Goal: Information Seeking & Learning: Understand process/instructions

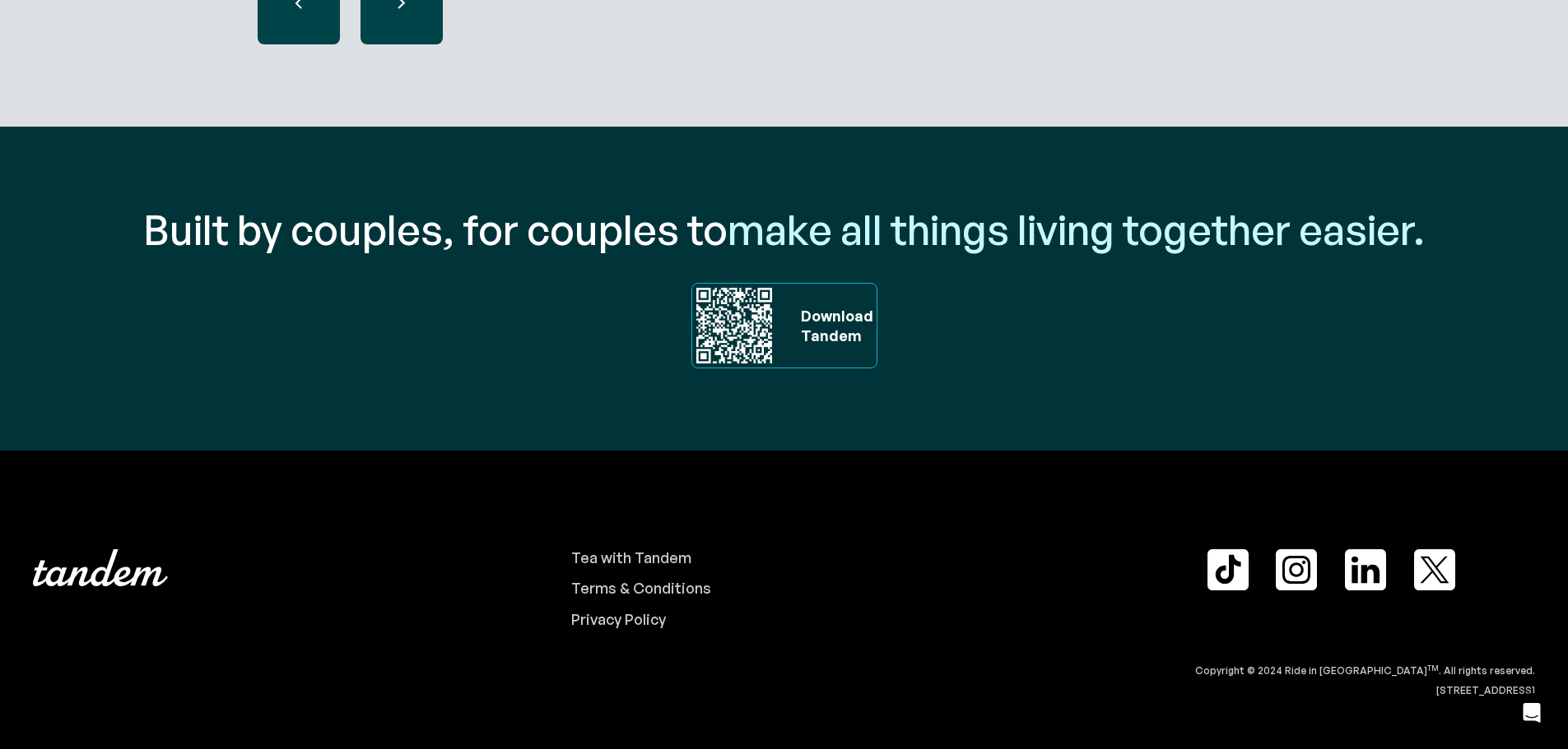
scroll to position [5599, 0]
click at [613, 616] on div "Privacy Policy" at bounding box center [619, 618] width 94 height 18
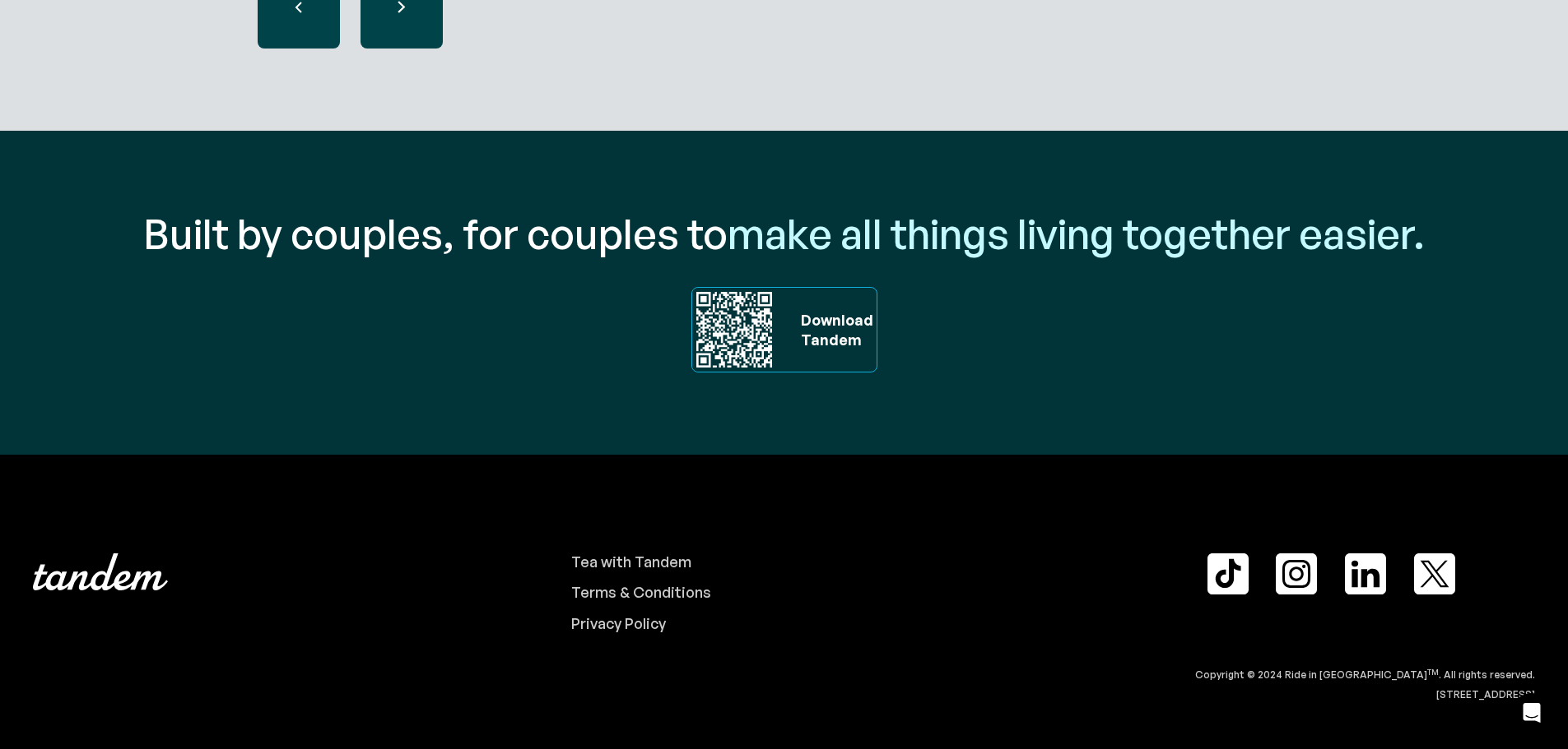
scroll to position [5599, 0]
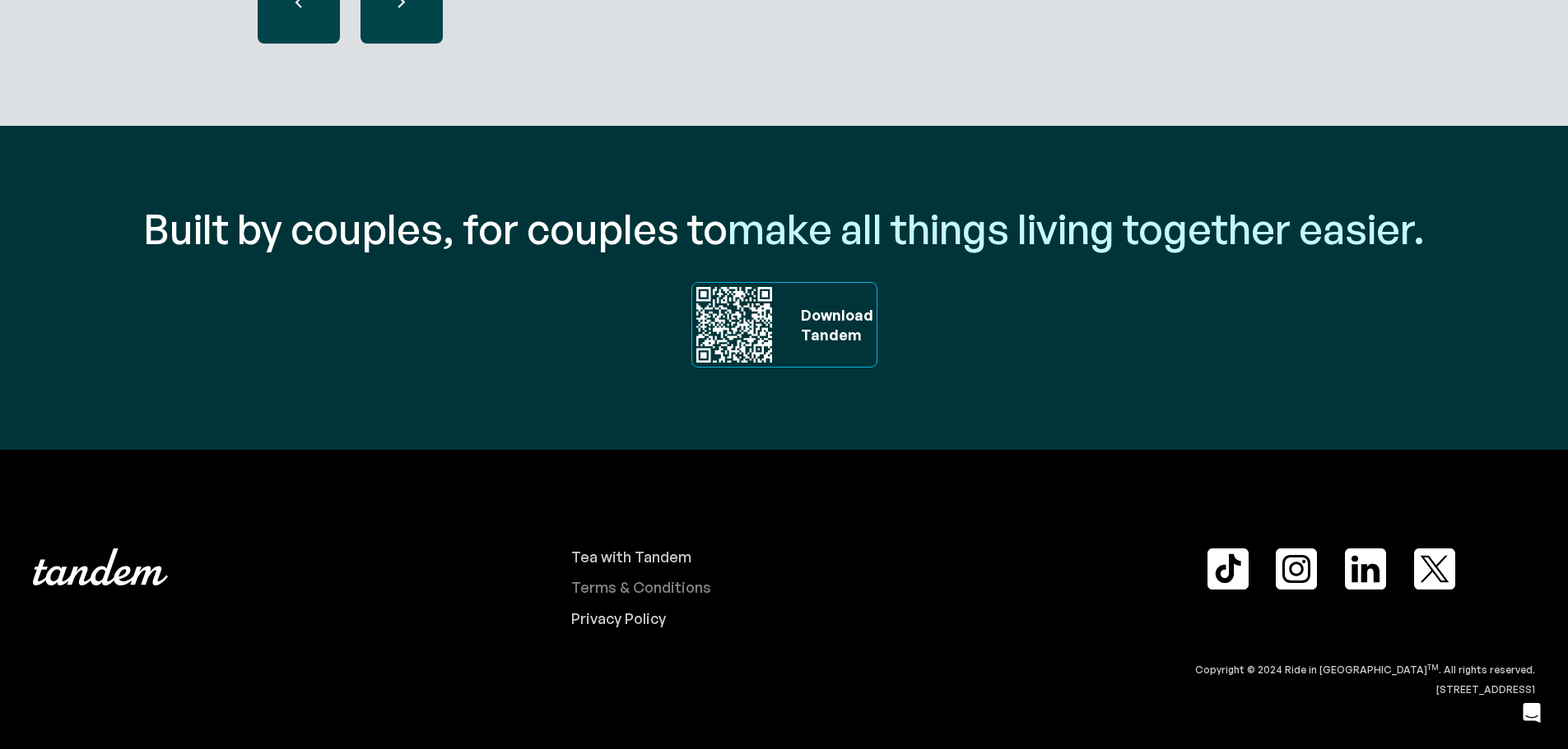
click at [685, 586] on div "Terms & Conditions" at bounding box center [642, 587] width 140 height 18
